Goal: Information Seeking & Learning: Learn about a topic

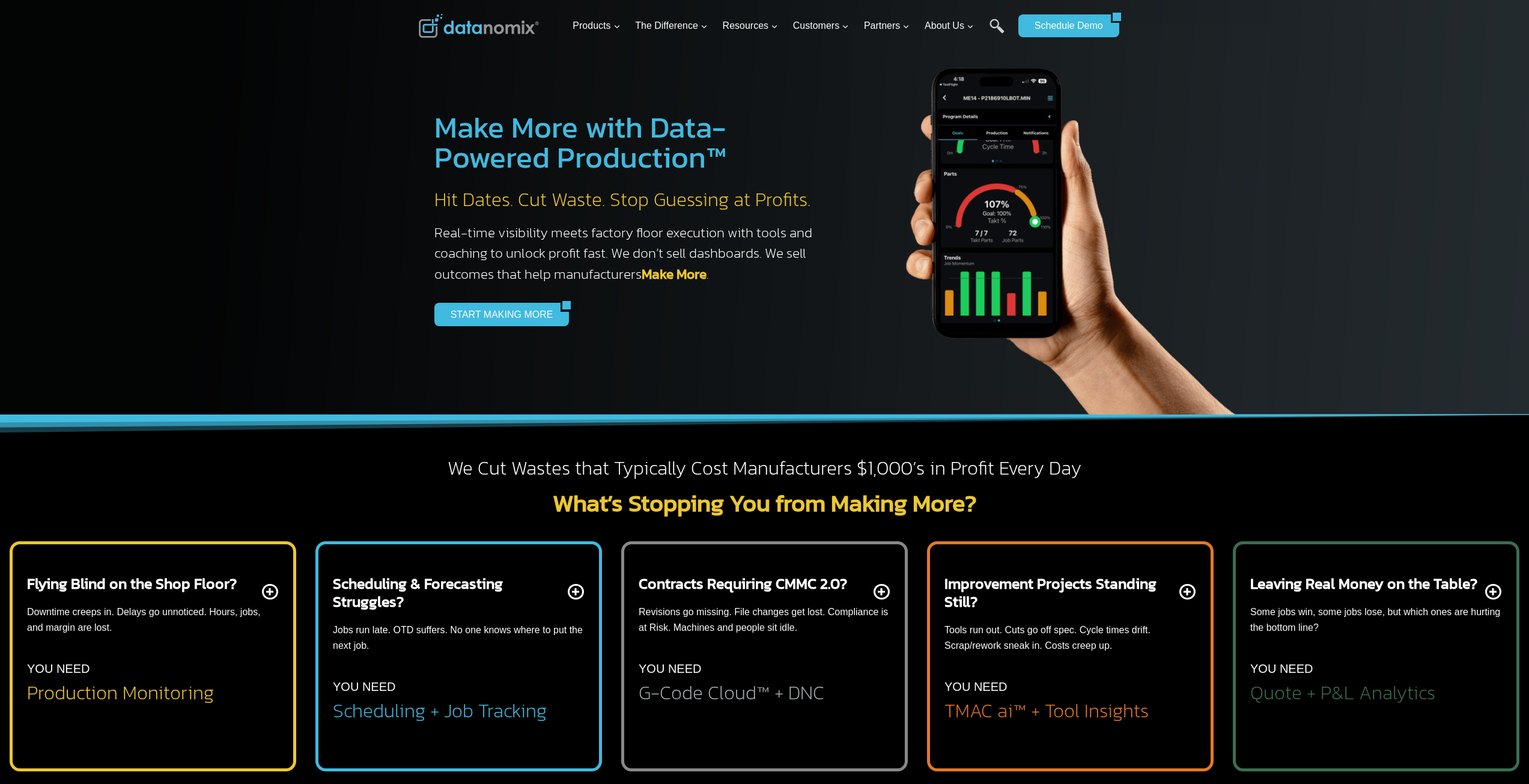
click at [1385, 657] on div "Leaving Real Money on the Table? Some jobs win, some jobs lose, but which ones …" at bounding box center [1376, 637] width 251 height 128
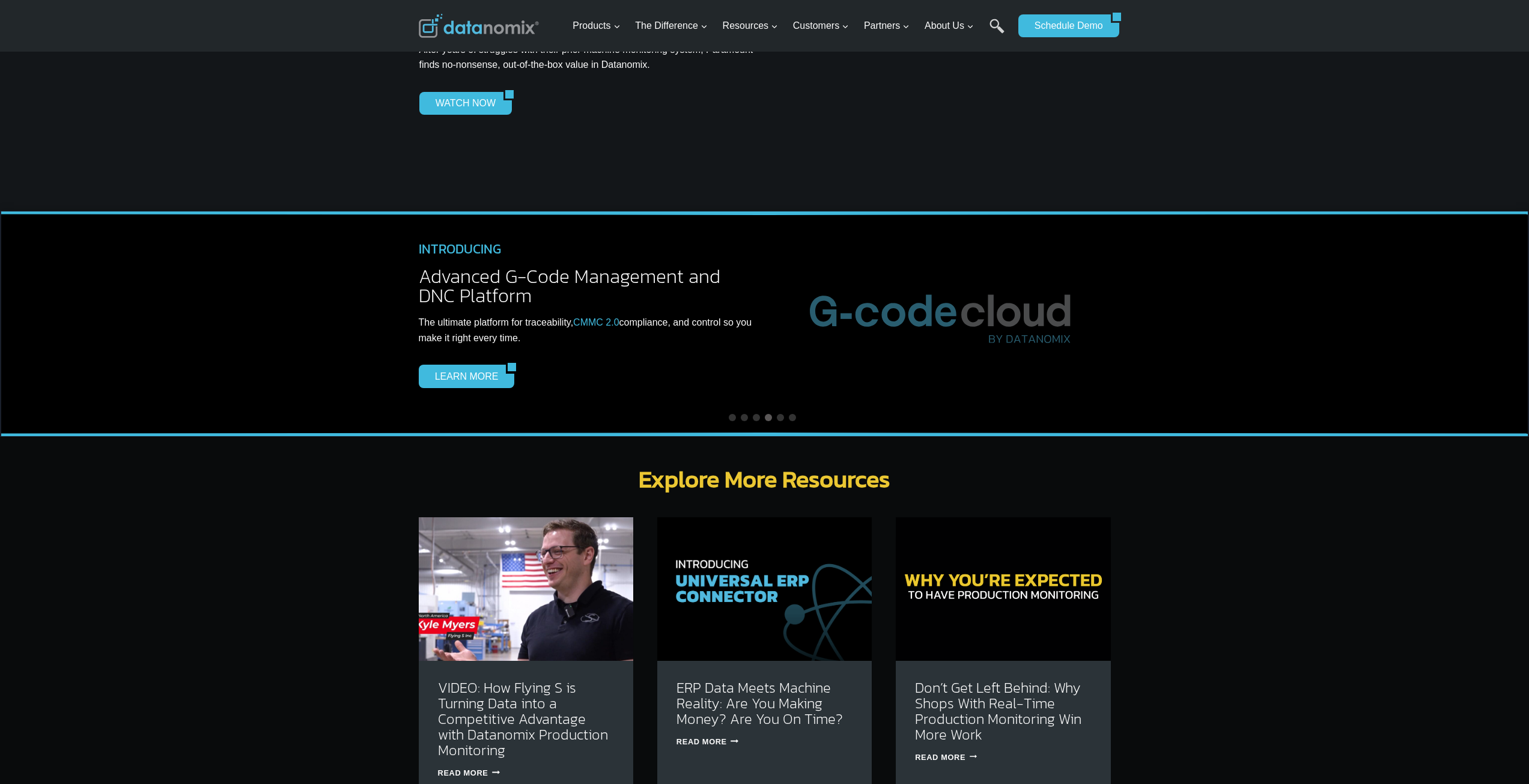
scroll to position [3603, 0]
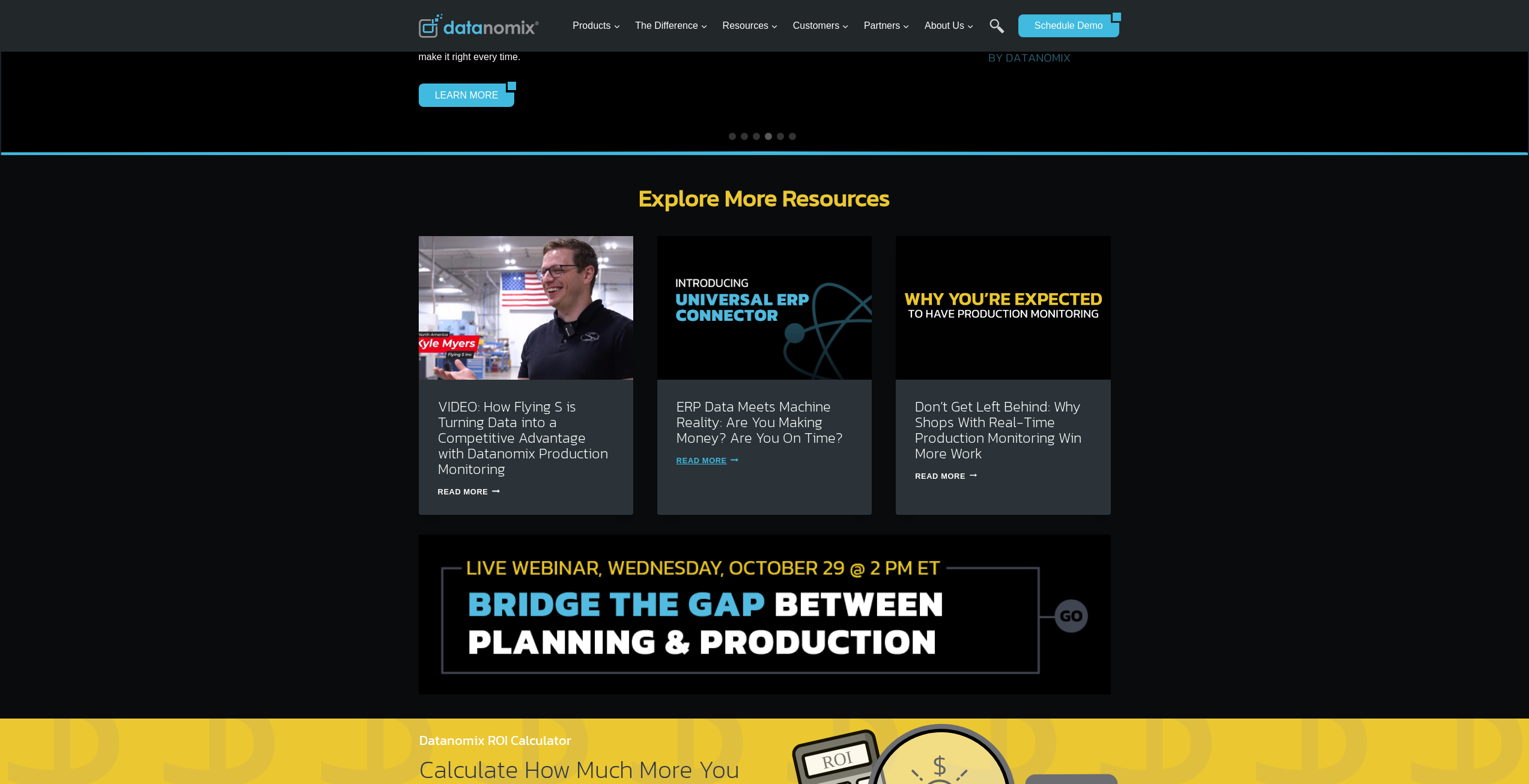
click at [700, 456] on link "Read More ERP Data Meets Machine Reality: Are You Making Money? Are You On Time…" at bounding box center [707, 460] width 62 height 9
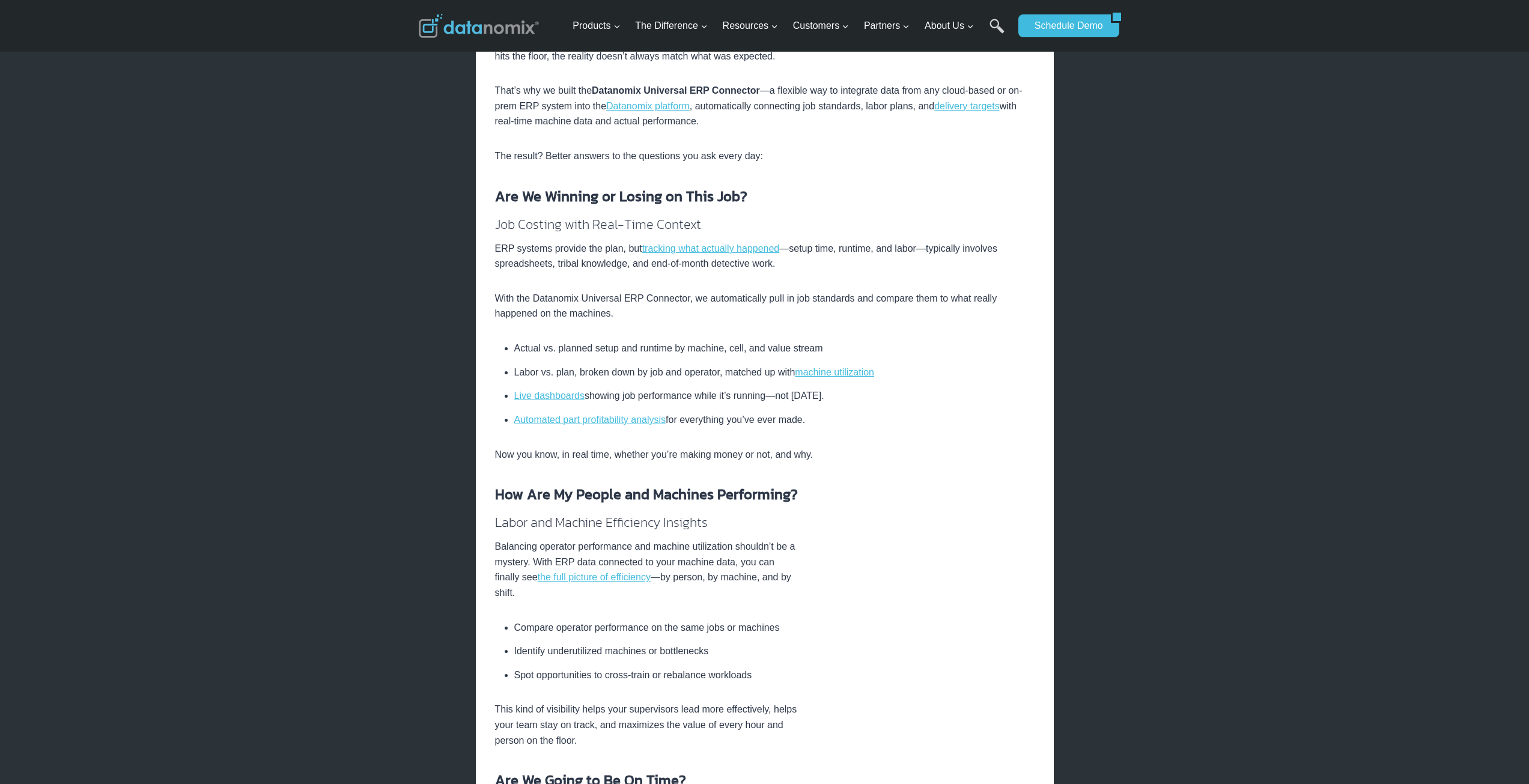
scroll to position [401, 0]
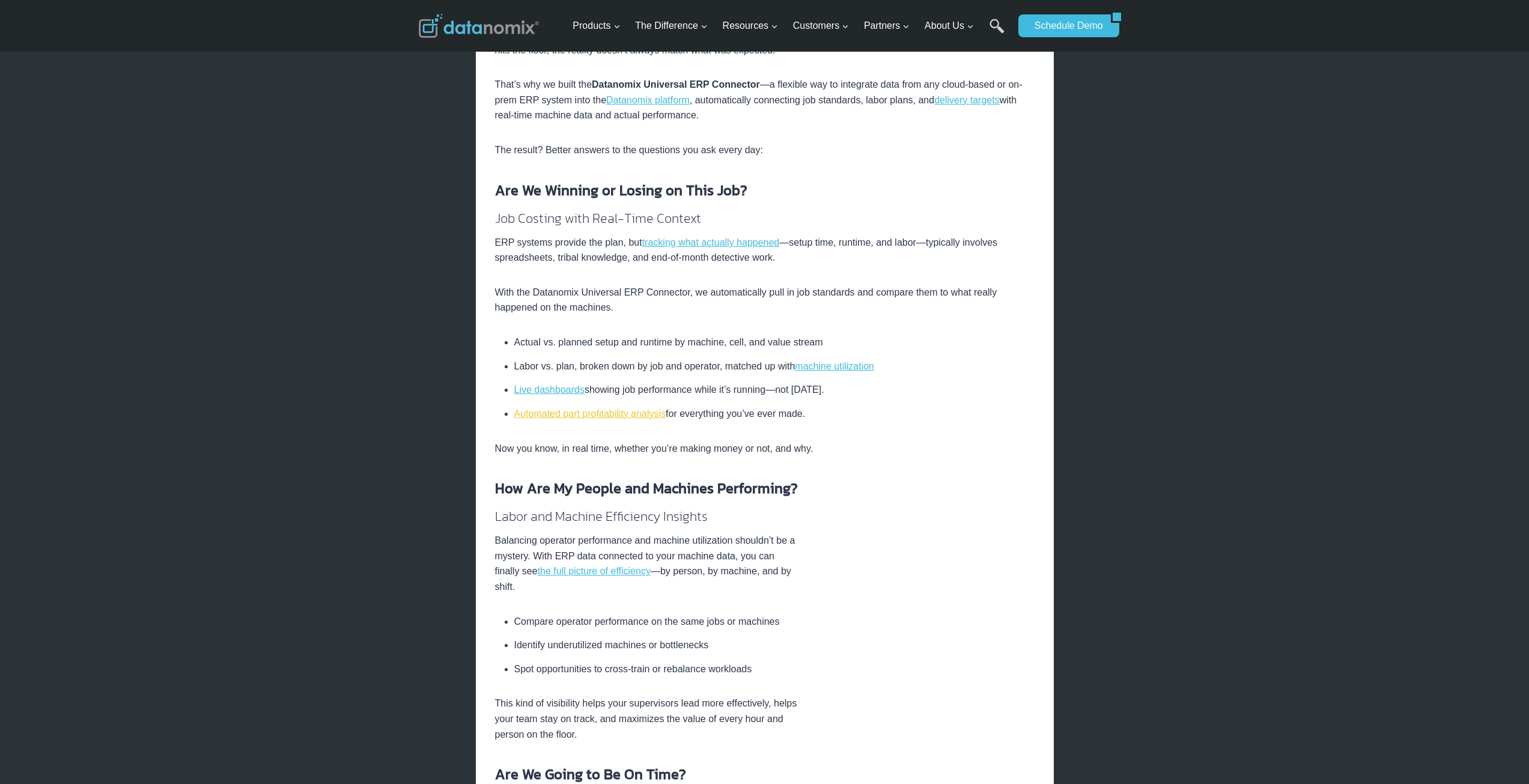
click at [610, 411] on link "Automated part profitability analysis" at bounding box center [590, 413] width 152 height 10
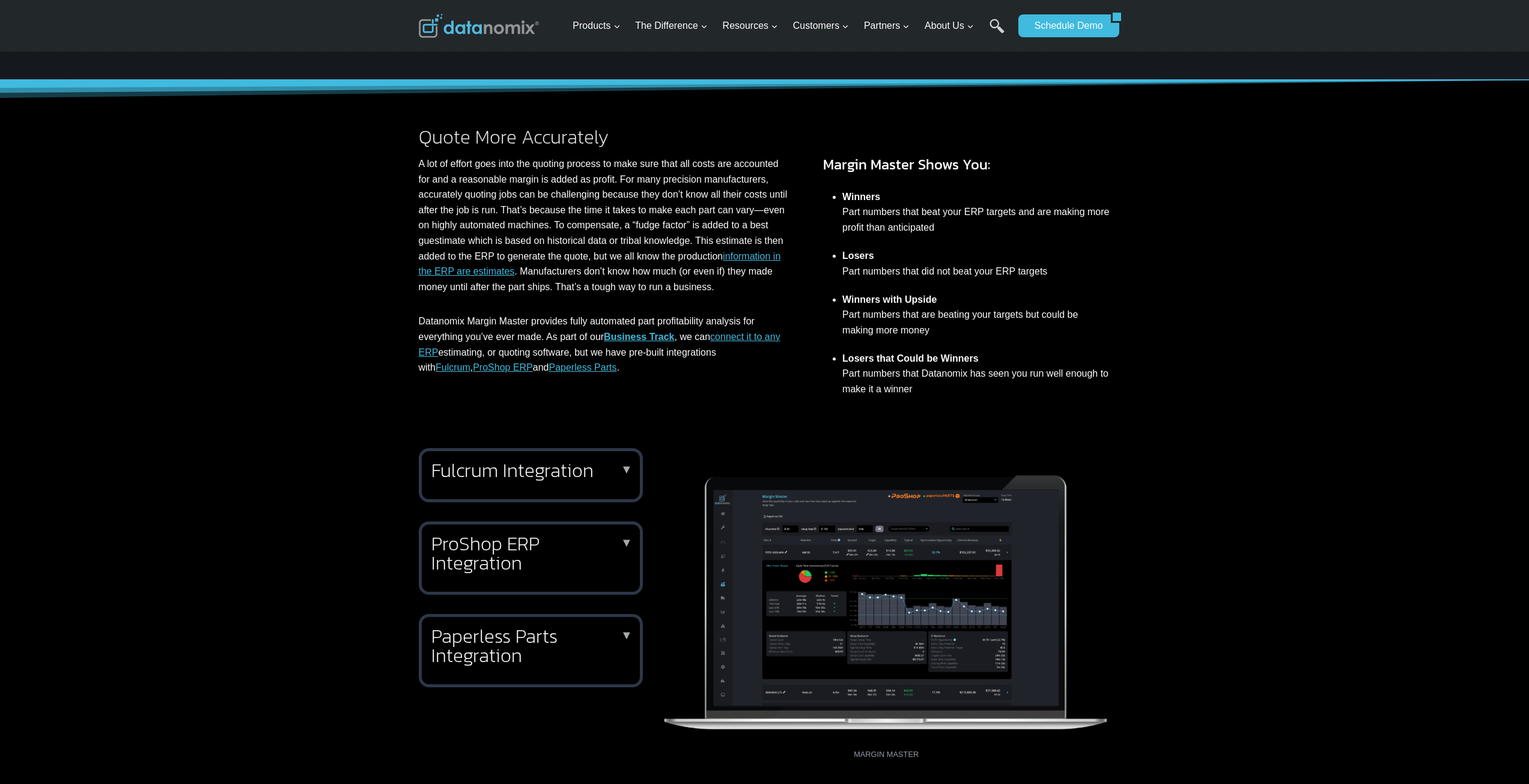
scroll to position [320, 0]
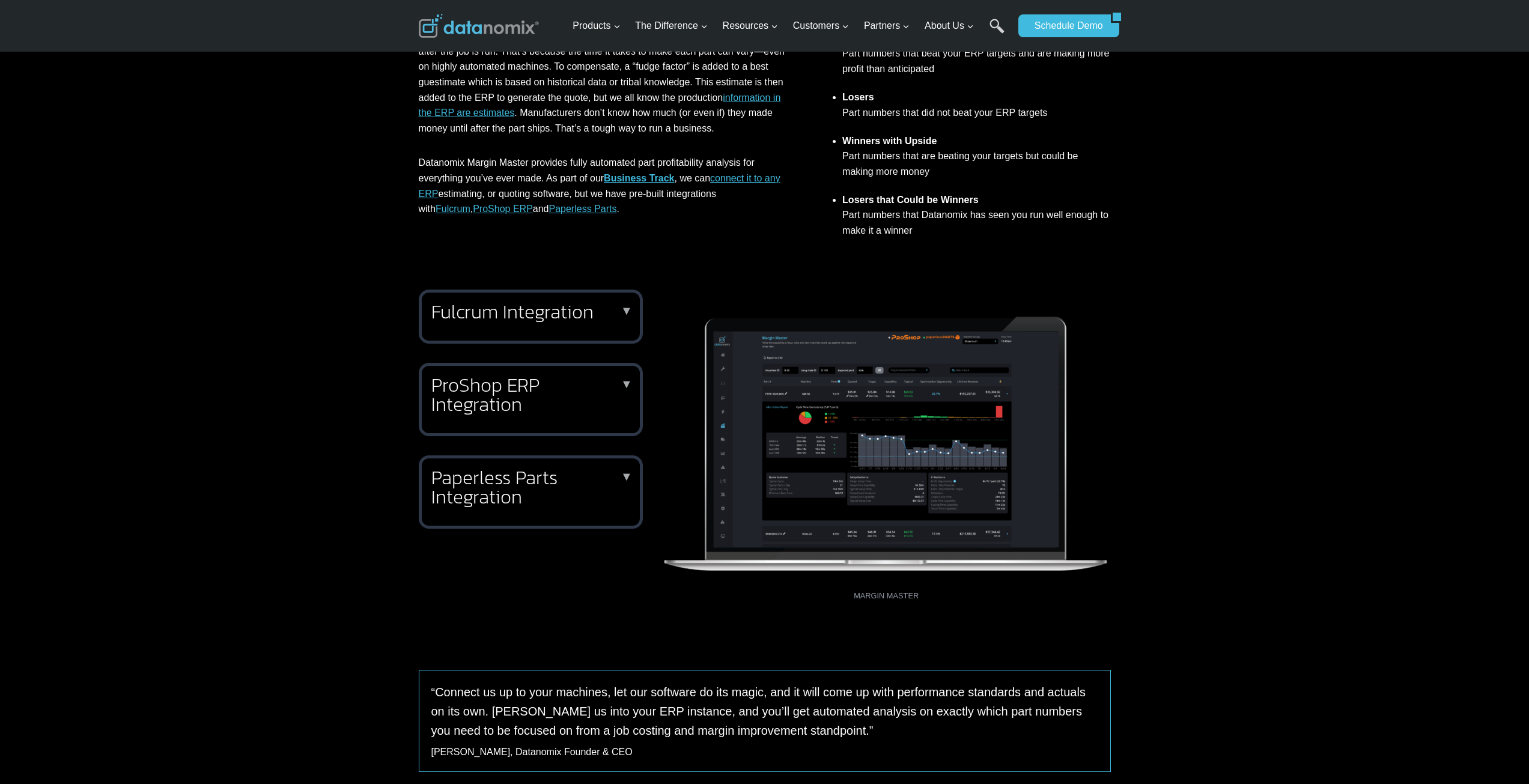
click at [551, 483] on h2 "Paperless Parts Integration" at bounding box center [528, 487] width 194 height 38
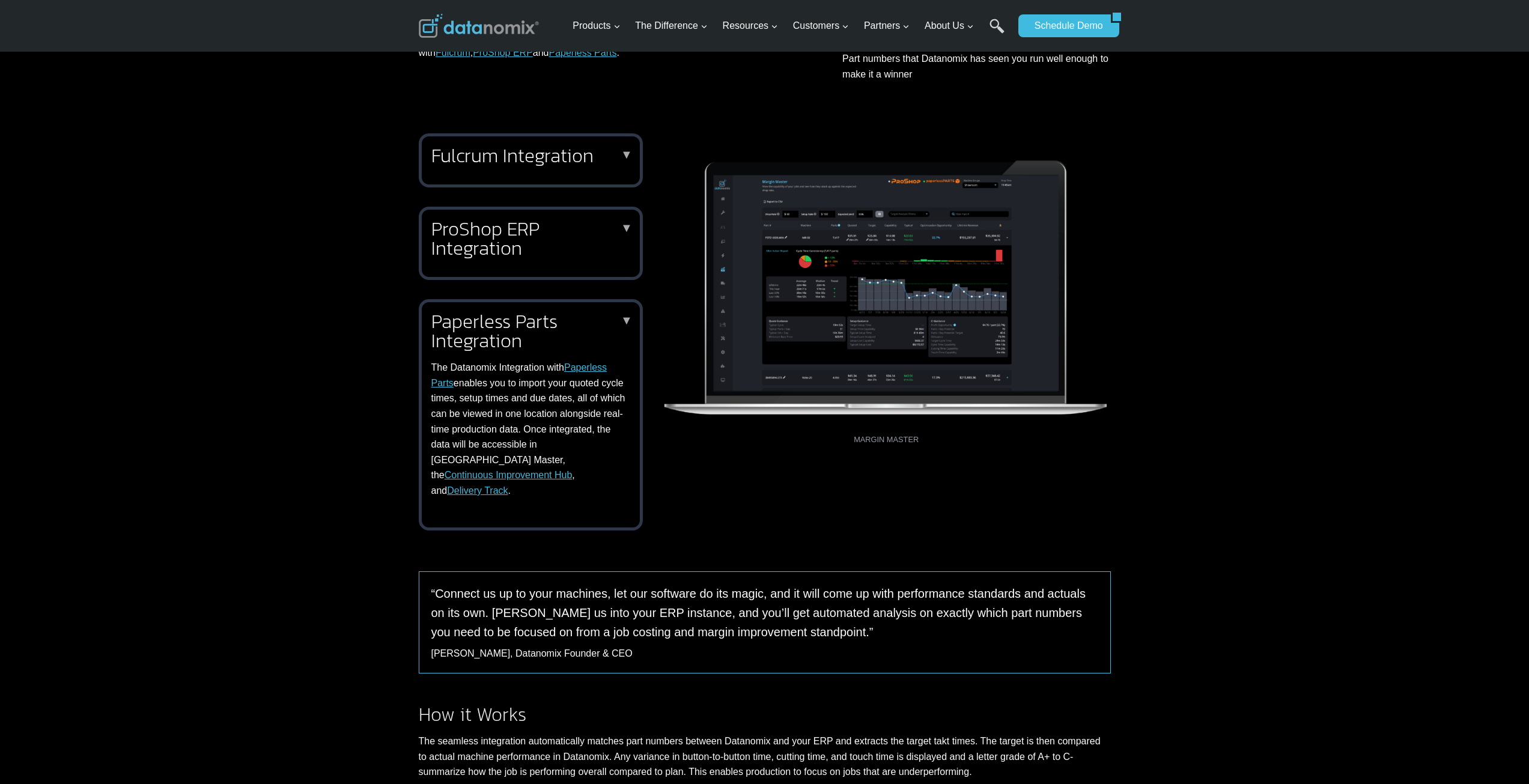
scroll to position [480, 0]
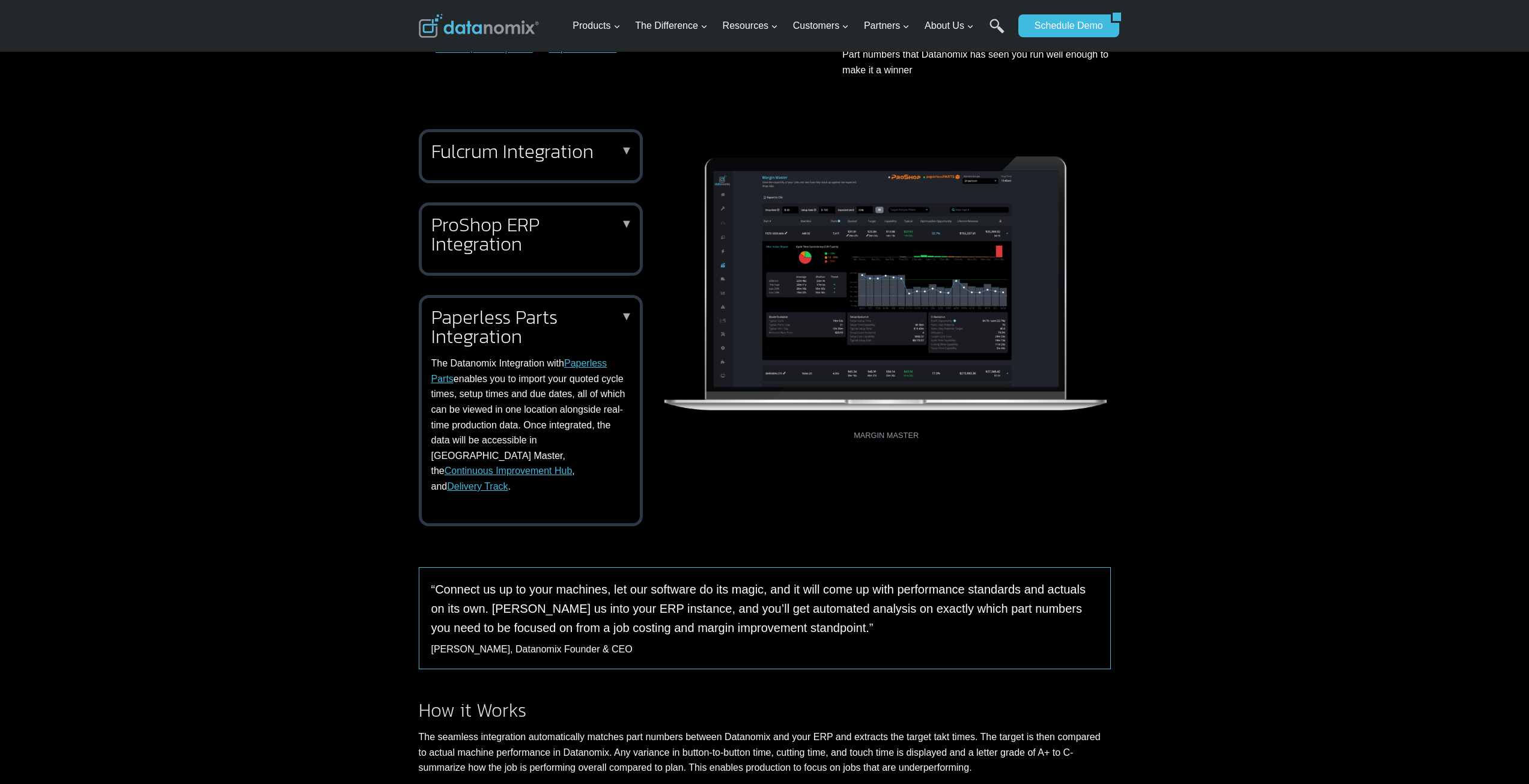
click at [566, 145] on h2 "Fulcrum Integration" at bounding box center [528, 151] width 194 height 19
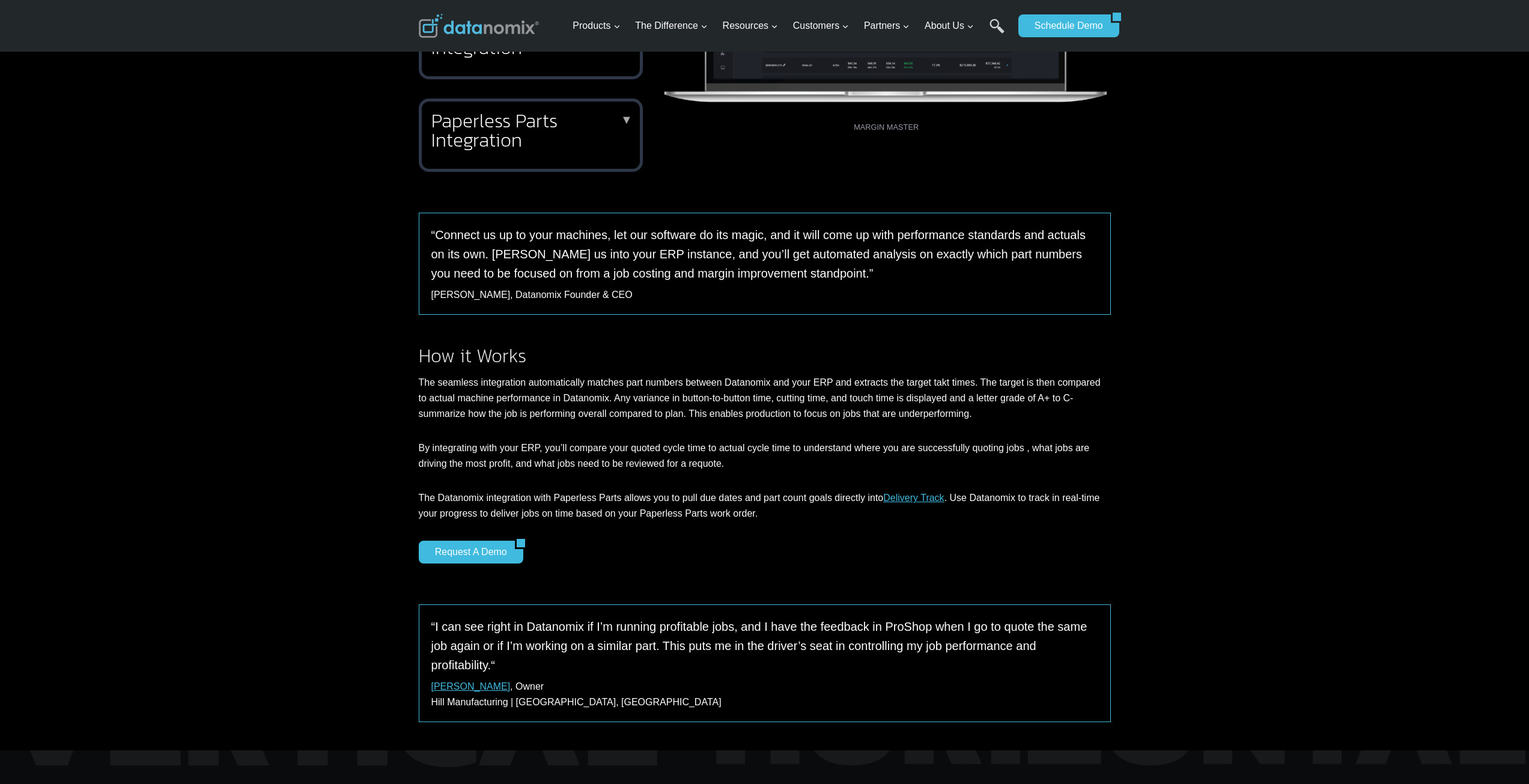
scroll to position [881, 0]
